Goal: Task Accomplishment & Management: Complete application form

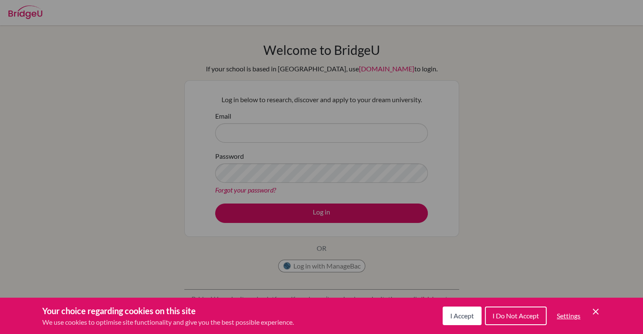
click at [595, 313] on icon "Save and close" at bounding box center [595, 312] width 6 height 6
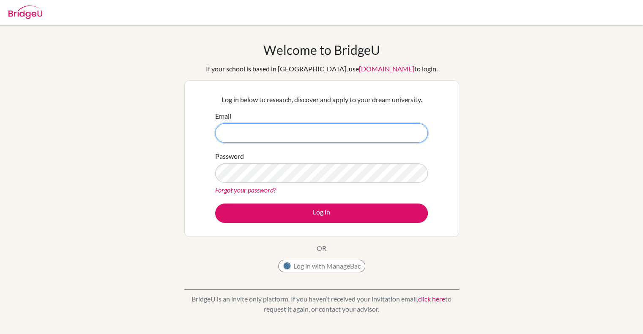
click at [294, 135] on input "Email" at bounding box center [321, 132] width 213 height 19
type input "[EMAIL_ADDRESS][DOMAIN_NAME]"
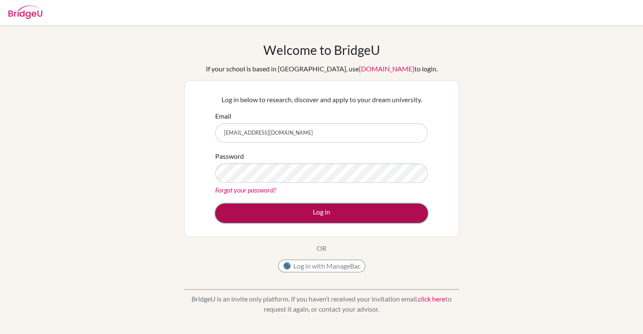
click at [325, 221] on button "Log in" at bounding box center [321, 213] width 213 height 19
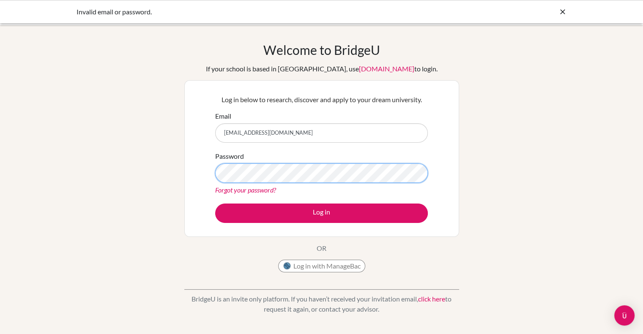
click at [215, 204] on button "Log in" at bounding box center [321, 213] width 213 height 19
